Goal: Find specific page/section: Find specific page/section

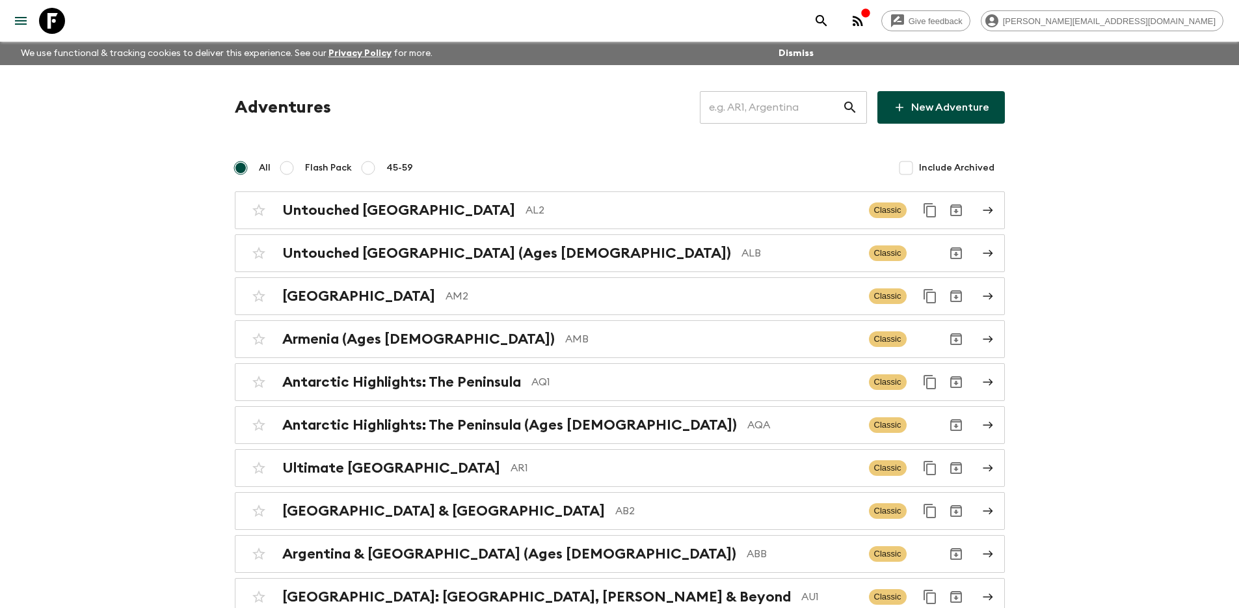
click at [809, 105] on input "text" at bounding box center [771, 107] width 142 height 36
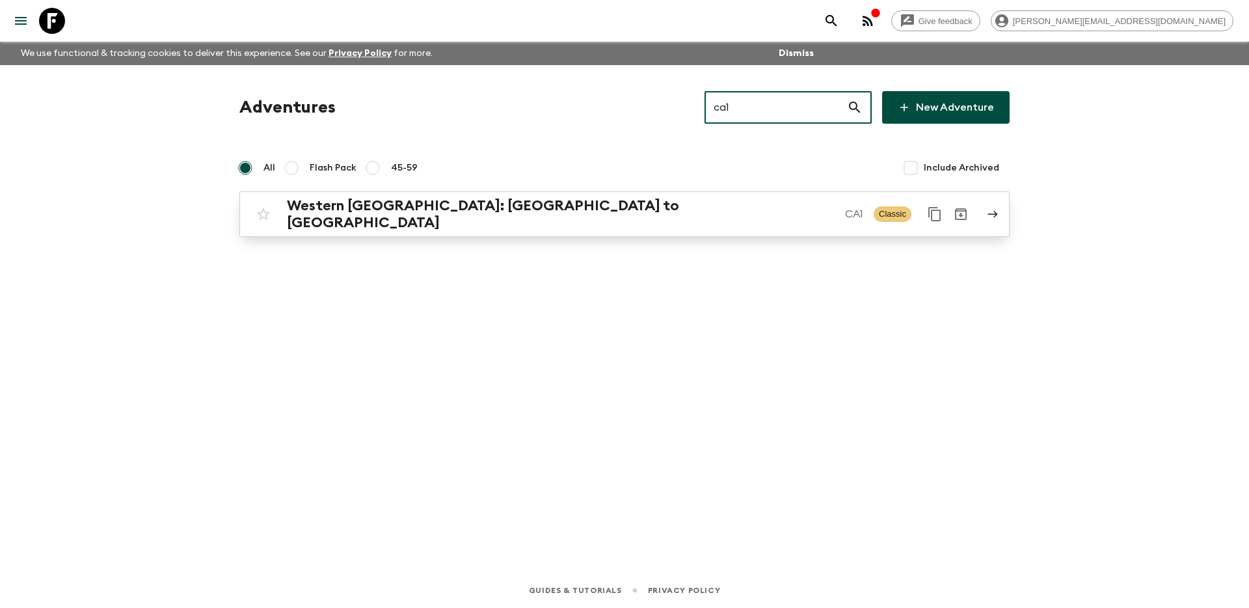
type input "ca1"
click at [845, 206] on p "CA1" at bounding box center [854, 214] width 18 height 16
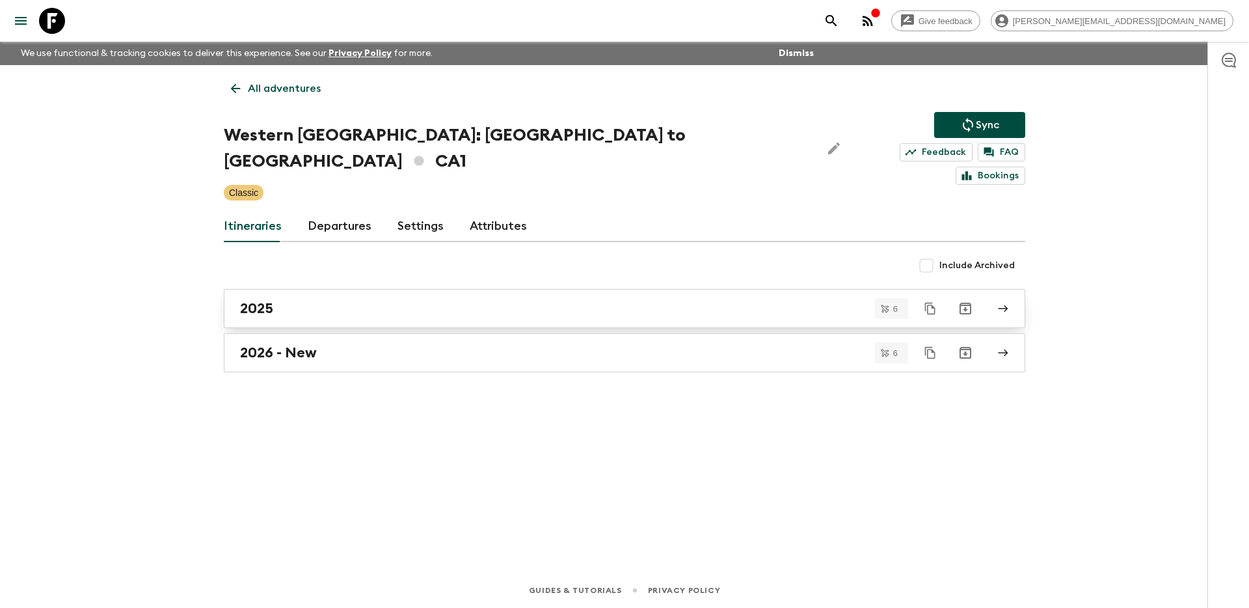
click at [670, 300] on div "2025" at bounding box center [612, 308] width 744 height 17
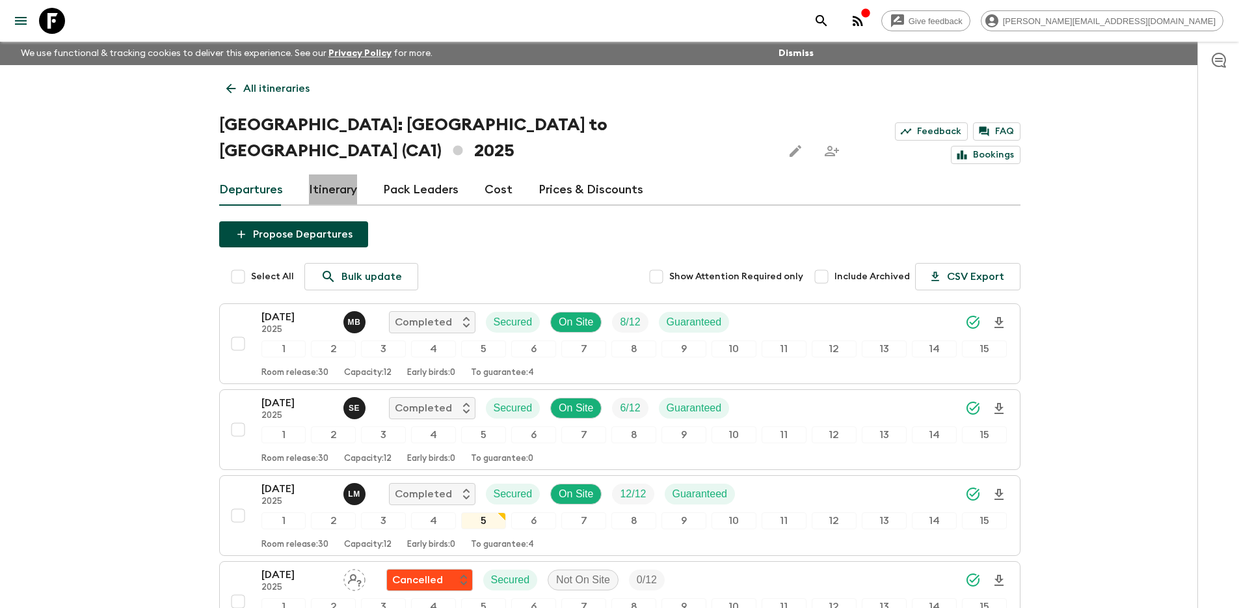
click at [343, 174] on link "Itinerary" at bounding box center [333, 189] width 48 height 31
